Goal: Find specific page/section: Find specific page/section

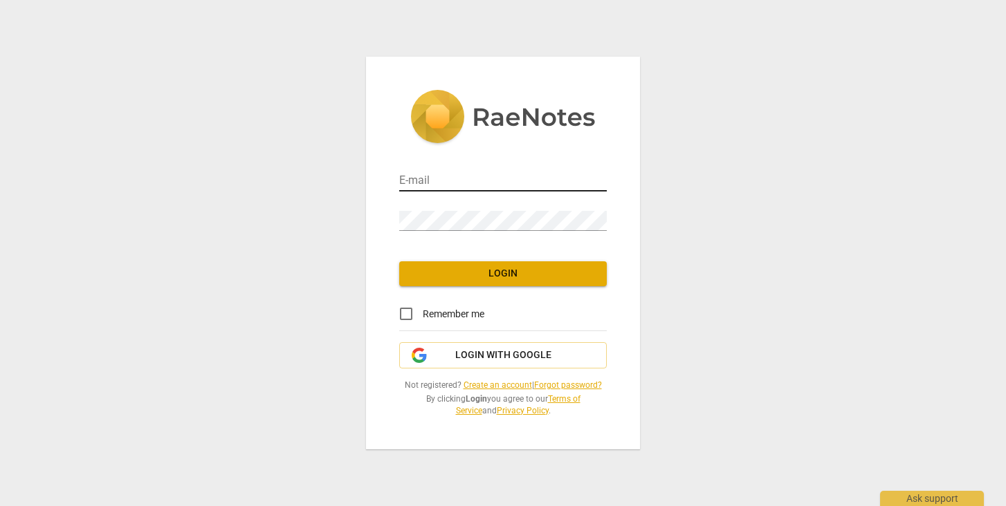
click at [485, 183] on input "email" at bounding box center [502, 182] width 207 height 20
type input "jamie@culturalmixology.com"
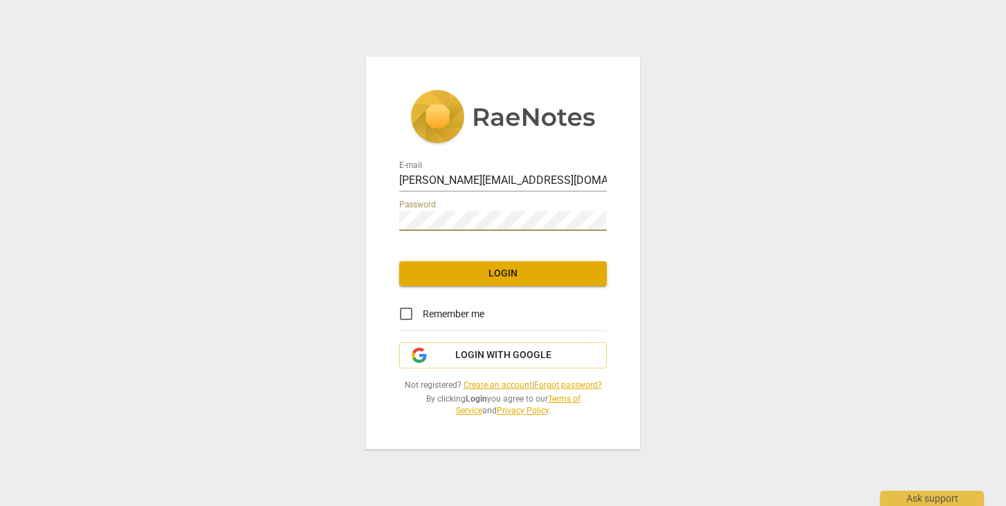
click at [504, 275] on span "Login" at bounding box center [502, 274] width 185 height 14
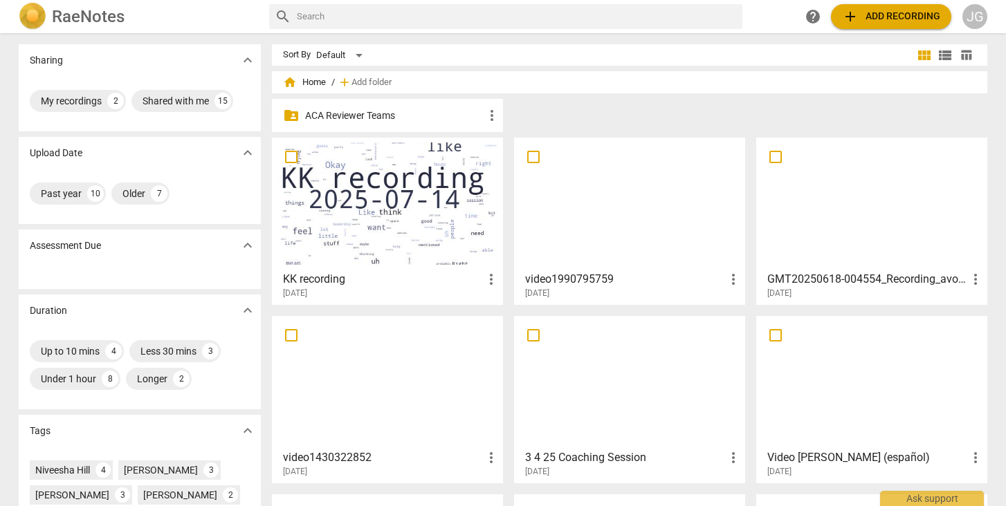
click at [356, 117] on p "ACA Reviewer Teams" at bounding box center [394, 116] width 178 height 15
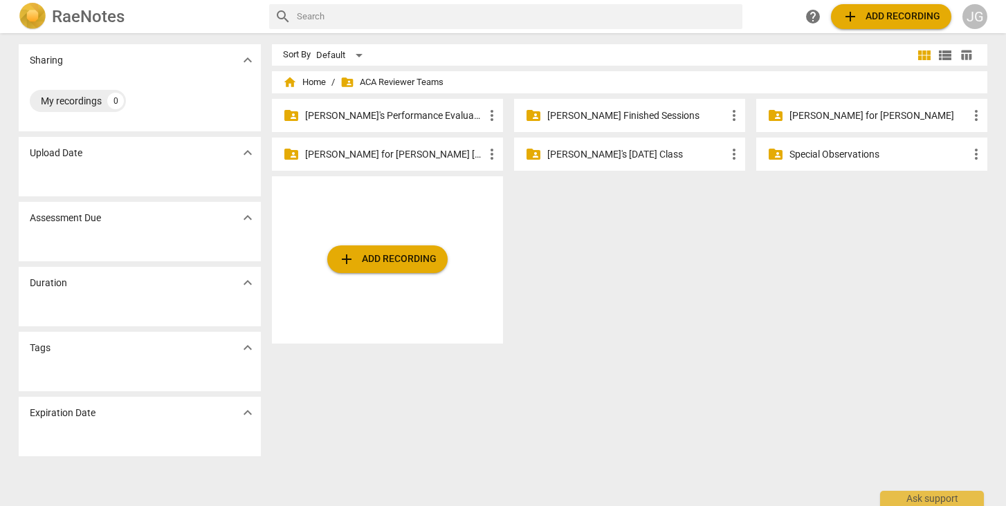
click at [364, 116] on p "[PERSON_NAME]'s Performance Evaluations" at bounding box center [394, 116] width 178 height 15
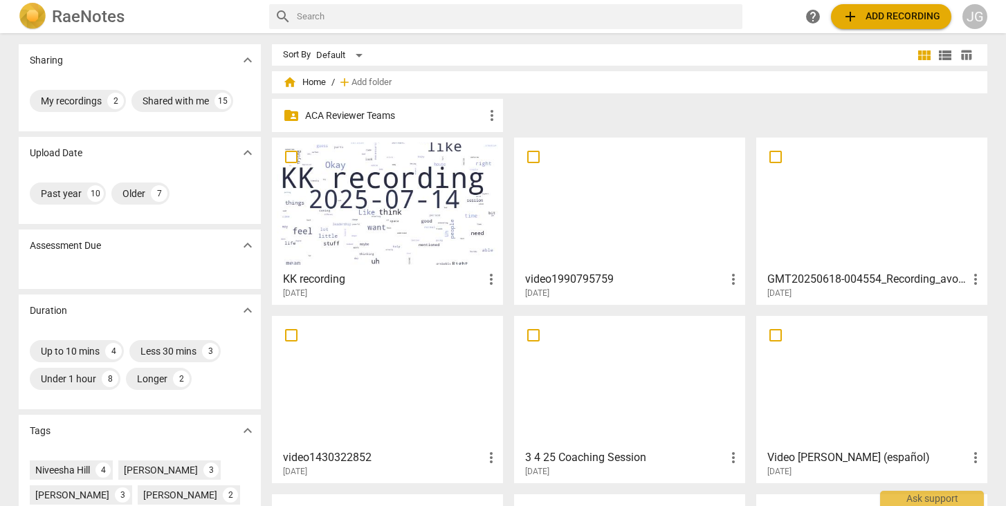
click at [380, 120] on p "ACA Reviewer Teams" at bounding box center [394, 116] width 178 height 15
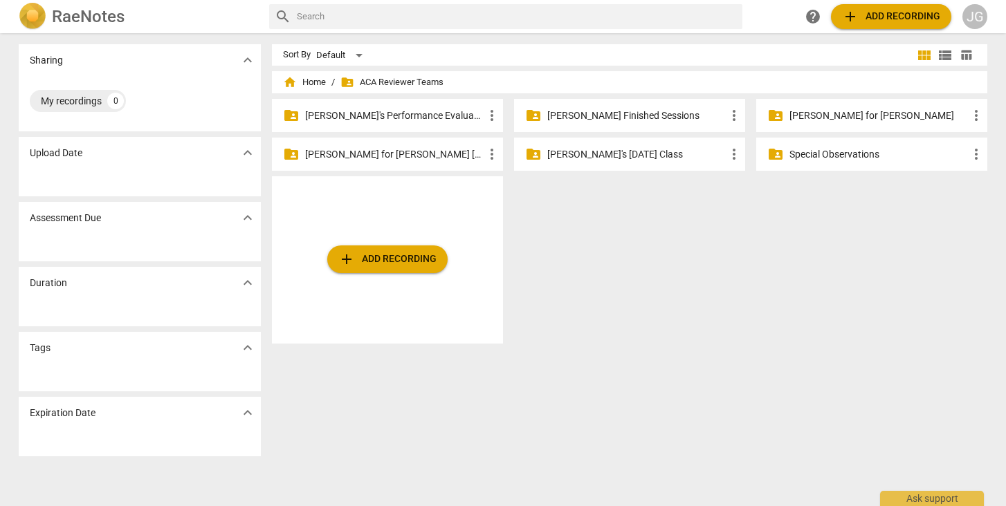
click at [371, 109] on p "[PERSON_NAME]'s Performance Evaluations" at bounding box center [394, 116] width 178 height 15
